Goal: Information Seeking & Learning: Check status

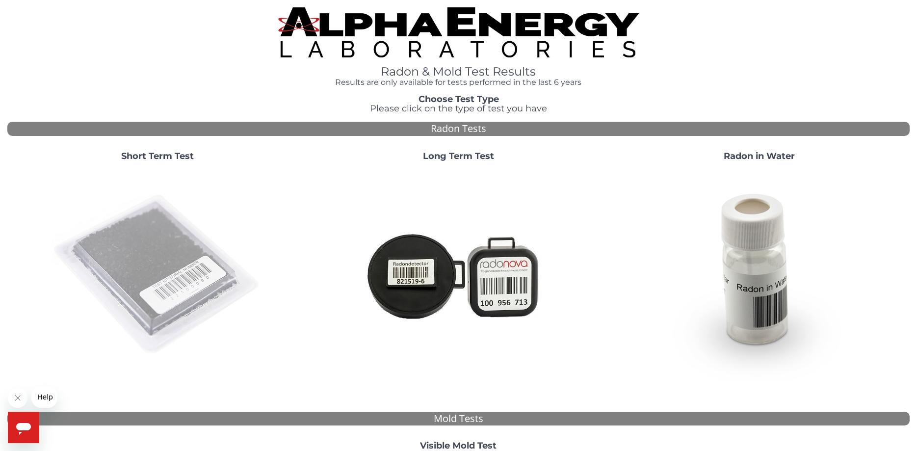
click at [187, 264] on img at bounding box center [157, 274] width 211 height 211
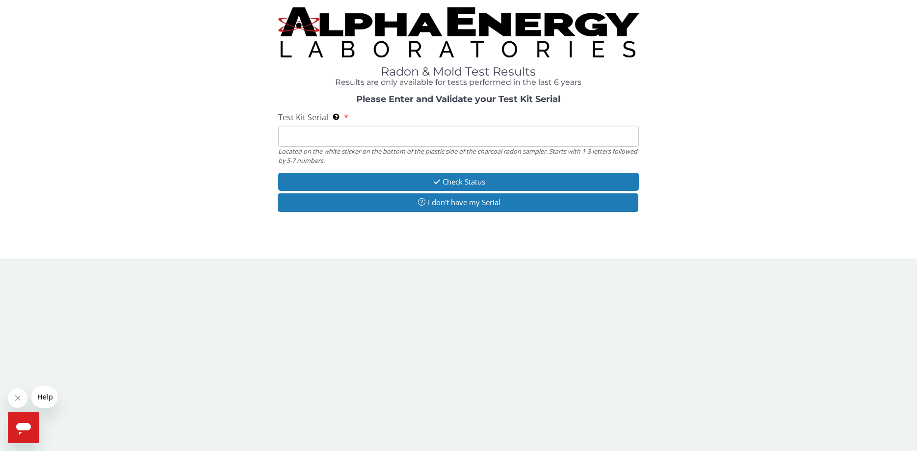
click at [339, 135] on input "Test Kit Serial Located on the white sticker on the bottom of the plastic side …" at bounding box center [458, 136] width 361 height 21
click at [359, 137] on input "Test Kit Serial Located on the white sticker on the bottom of the plastic side …" at bounding box center [458, 136] width 361 height 21
paste input "FE458761"
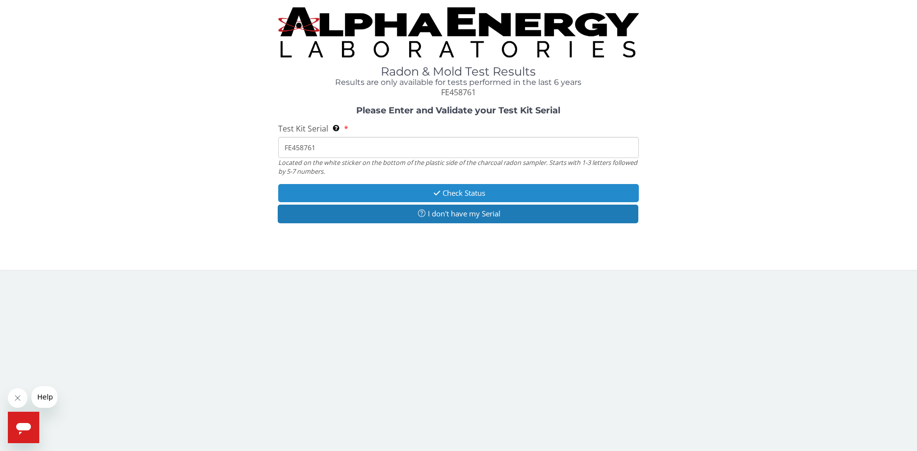
type input "FE458761"
click at [433, 189] on button "Check Status" at bounding box center [458, 193] width 361 height 18
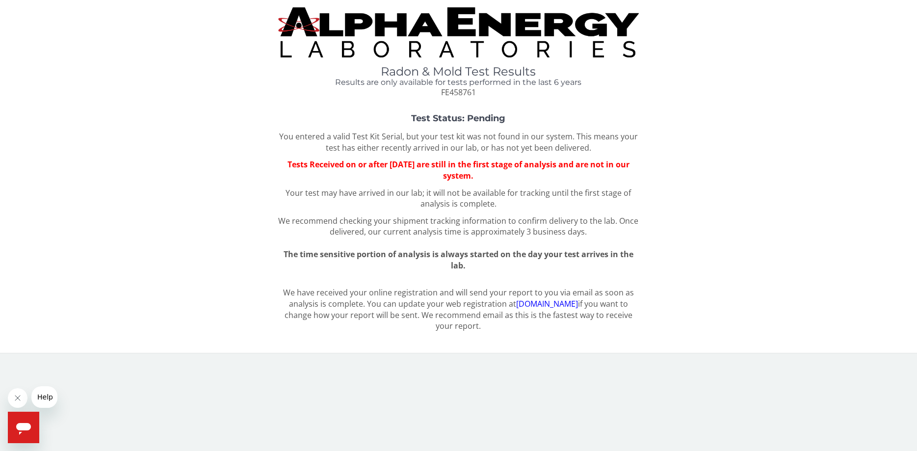
drag, startPoint x: 669, startPoint y: 116, endPoint x: 672, endPoint y: 156, distance: 39.9
click at [671, 154] on div "Test Status: Pending You entered a valid Test Kit Serial, but your test kit was…" at bounding box center [458, 192] width 902 height 157
click at [672, 157] on div "Test Status: Pending You entered a valid Test Kit Serial, but your test kit was…" at bounding box center [458, 192] width 902 height 157
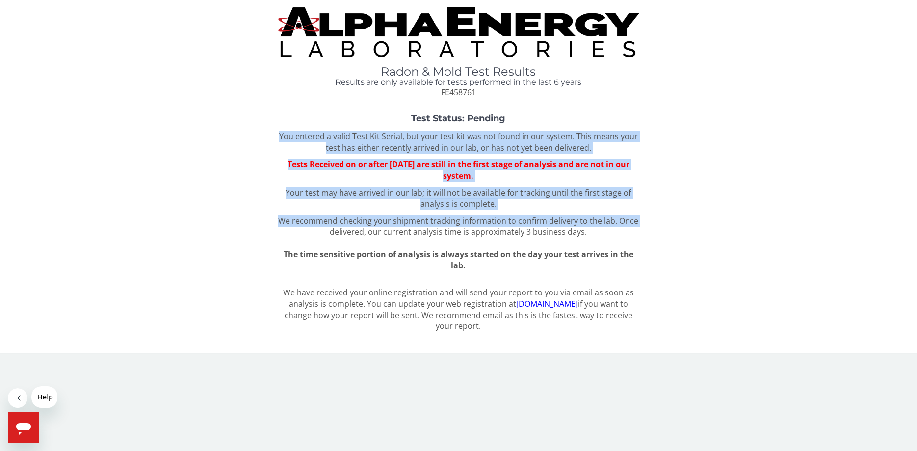
drag, startPoint x: 667, startPoint y: 221, endPoint x: 648, endPoint y: 105, distance: 117.2
click at [648, 106] on div "Radon & Mold Test Results Results are only available for tests performed in the…" at bounding box center [458, 172] width 902 height 330
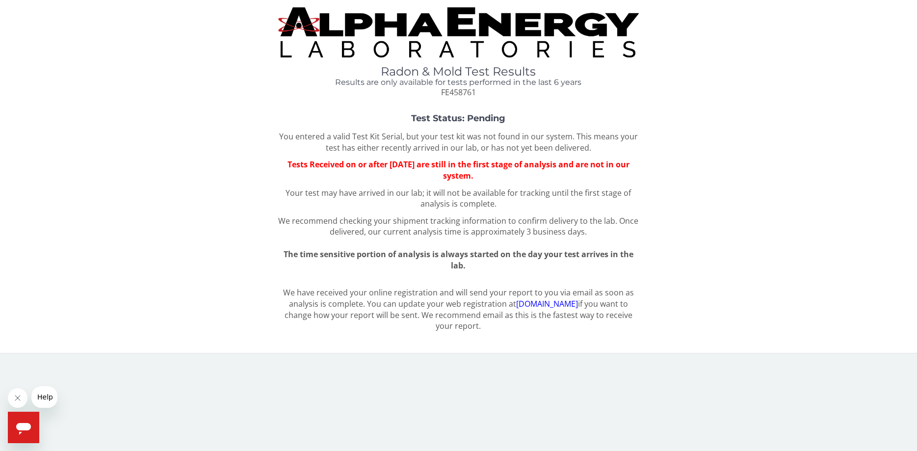
click at [648, 105] on div "Radon & Mold Test Results Results are only available for tests performed in the…" at bounding box center [458, 172] width 902 height 330
